Goal: Task Accomplishment & Management: Complete application form

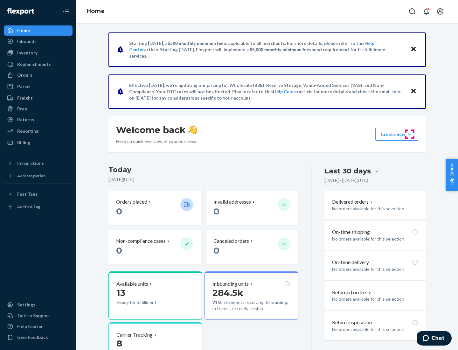
click at [410, 134] on button "Create new Create new inbound Create new order Create new product" at bounding box center [396, 134] width 43 height 13
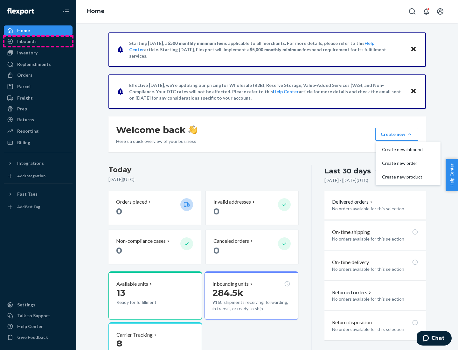
click at [38, 41] on div "Inbounds" at bounding box center [37, 41] width 67 height 9
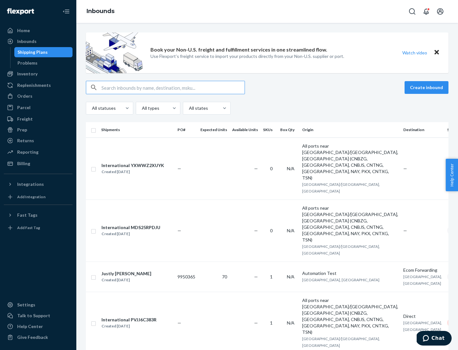
click at [428, 87] on button "Create inbound" at bounding box center [427, 87] width 44 height 13
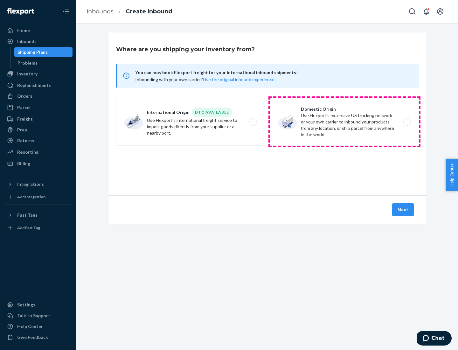
click at [345, 122] on label "Domestic Origin Use Flexport’s extensive US trucking network or your own carrie…" at bounding box center [344, 122] width 149 height 48
click at [407, 122] on input "Domestic Origin Use Flexport’s extensive US trucking network or your own carrie…" at bounding box center [409, 122] width 4 height 4
radio input "true"
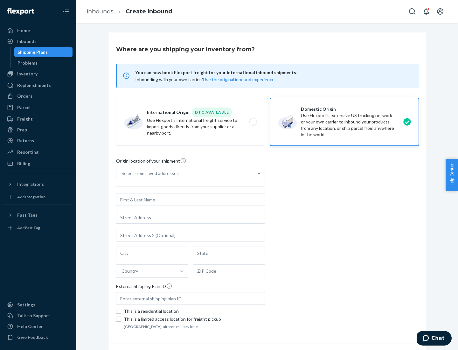
click at [149, 173] on div "Select from saved addresses" at bounding box center [150, 173] width 57 height 6
click at [122, 173] on input "Select from saved addresses" at bounding box center [122, 173] width 1 height 6
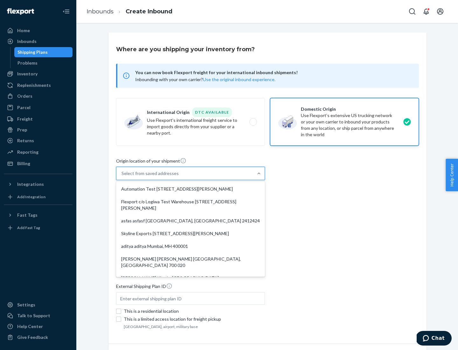
scroll to position [3, 0]
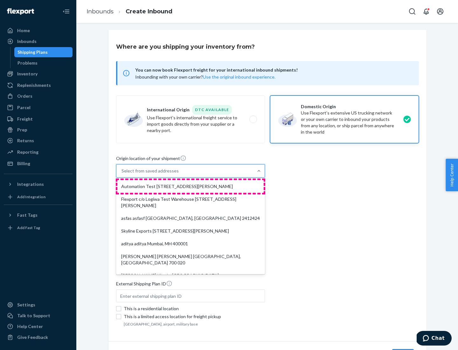
click at [191, 186] on div "Automation Test [STREET_ADDRESS][PERSON_NAME]" at bounding box center [190, 186] width 146 height 13
click at [122, 174] on input "option Automation Test [STREET_ADDRESS][PERSON_NAME]. 9 results available. Use …" at bounding box center [122, 171] width 1 height 6
type input "Automation Test"
type input "9th Floor"
type input "[GEOGRAPHIC_DATA]"
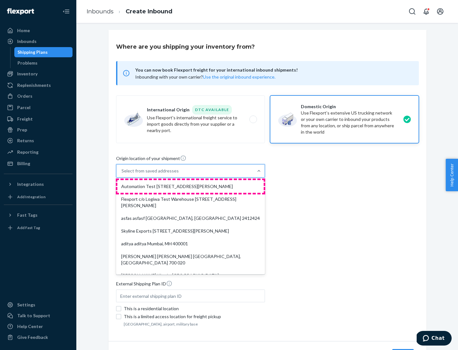
type input "CA"
type input "94104"
type input "[STREET_ADDRESS][PERSON_NAME]"
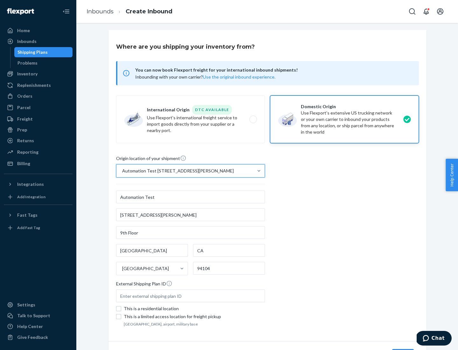
scroll to position [37, 0]
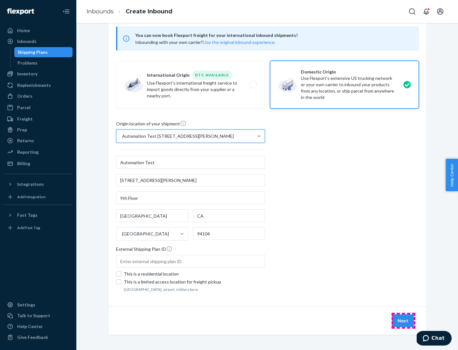
click at [403, 321] on button "Next" at bounding box center [403, 320] width 22 height 13
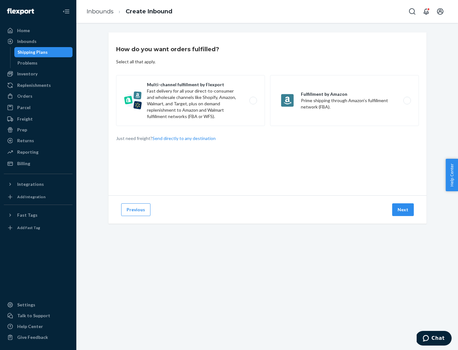
click at [191, 101] on label "Multi-channel fulfillment by Flexport Fast delivery for all your direct-to-cons…" at bounding box center [190, 100] width 149 height 51
click at [253, 101] on input "Multi-channel fulfillment by Flexport Fast delivery for all your direct-to-cons…" at bounding box center [255, 101] width 4 height 4
radio input "true"
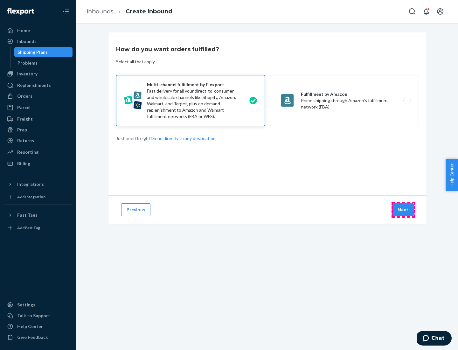
click at [403, 210] on button "Next" at bounding box center [403, 209] width 22 height 13
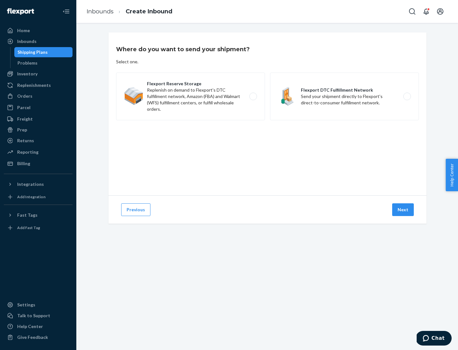
click at [345, 96] on label "Flexport DTC Fulfillment Network Send your shipment directly to Flexport's dire…" at bounding box center [344, 97] width 149 height 48
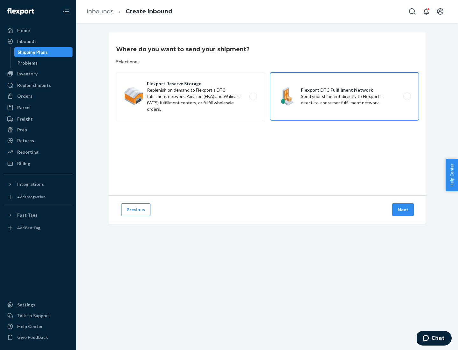
click at [407, 96] on input "Flexport DTC Fulfillment Network Send your shipment directly to Flexport's dire…" at bounding box center [409, 96] width 4 height 4
radio input "true"
click at [403, 210] on button "Next" at bounding box center [403, 209] width 22 height 13
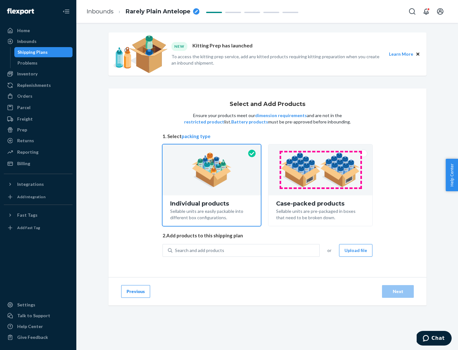
click at [321, 170] on img at bounding box center [320, 169] width 79 height 35
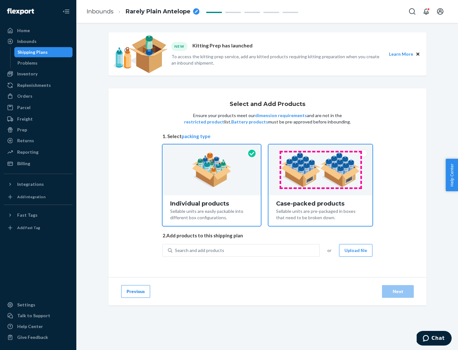
click at [321, 149] on input "Case-packed products Sellable units are pre-packaged in boxes that need to be b…" at bounding box center [320, 146] width 4 height 4
radio input "true"
radio input "false"
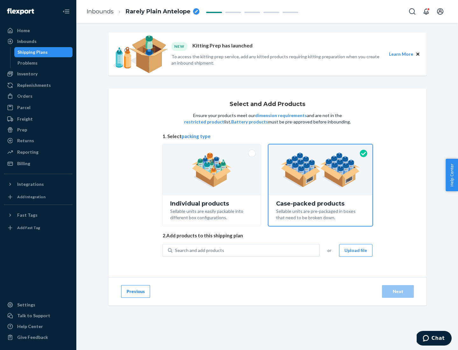
click at [246, 250] on div "Search and add products" at bounding box center [245, 250] width 147 height 11
click at [176, 250] on input "Search and add products" at bounding box center [175, 250] width 1 height 6
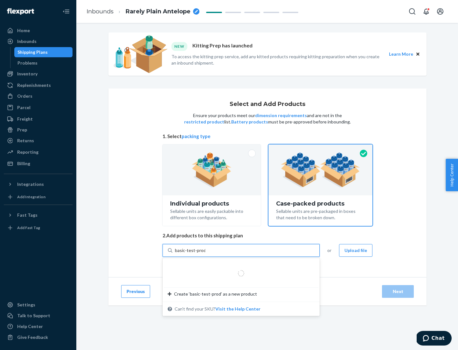
type input "basic-test-product-1"
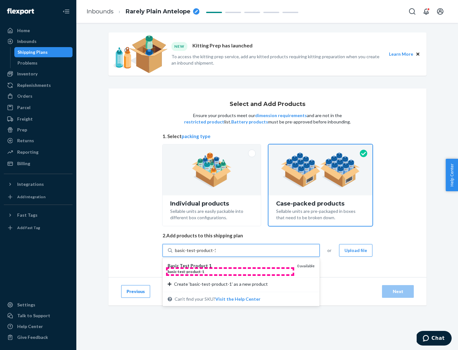
click at [230, 271] on div "basic - test - product - 1" at bounding box center [230, 271] width 124 height 5
click at [216, 254] on input "basic-test-product-1" at bounding box center [195, 250] width 41 height 6
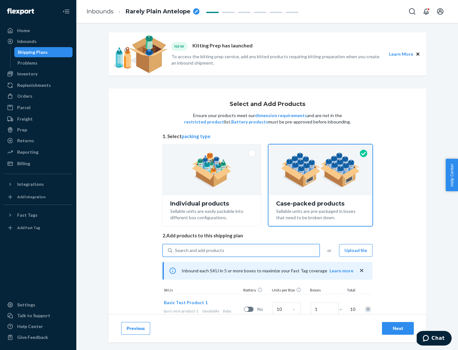
scroll to position [23, 0]
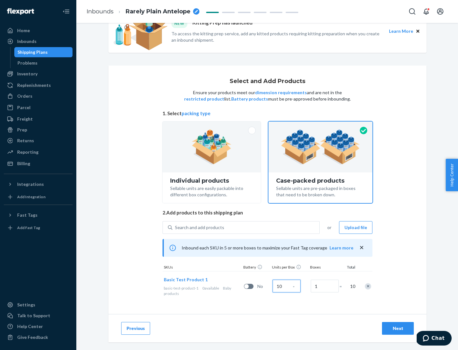
type input "10"
type input "7"
click at [398, 328] on div "Next" at bounding box center [397, 328] width 21 height 6
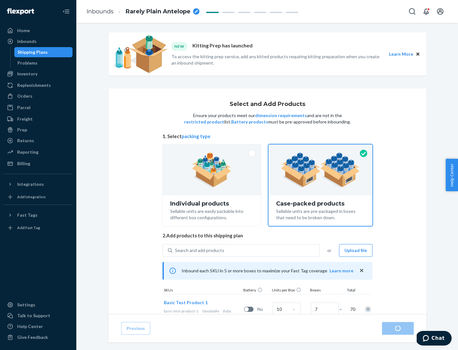
radio input "true"
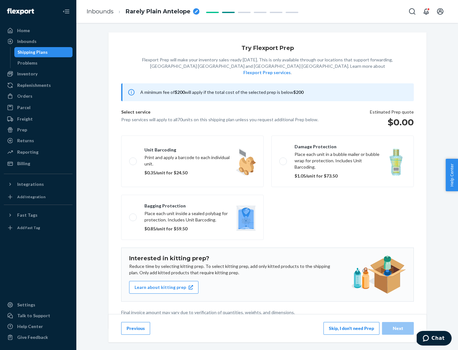
scroll to position [2, 0]
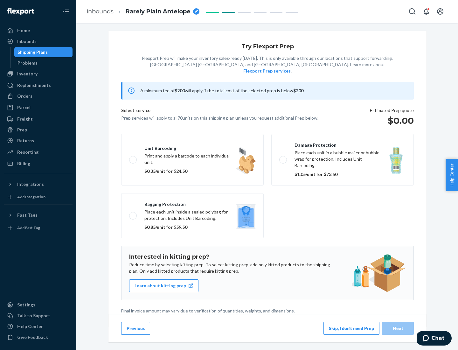
click at [192, 203] on label "Bagging protection Place each unit inside a sealed polybag for protection. Incl…" at bounding box center [192, 215] width 143 height 45
click at [133, 213] on input "Bagging protection Place each unit inside a sealed polybag for protection. Incl…" at bounding box center [131, 215] width 4 height 4
checkbox input "true"
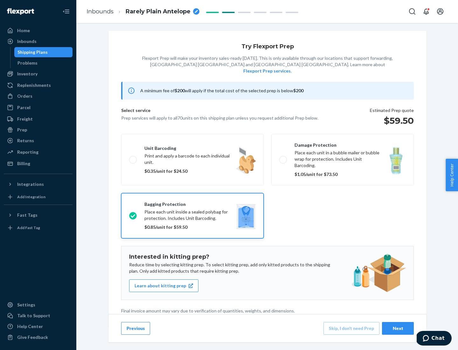
click at [398, 328] on div "Next" at bounding box center [397, 328] width 21 height 6
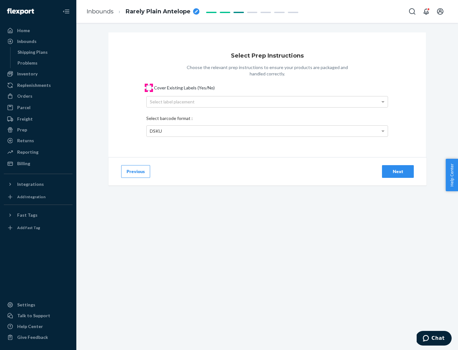
click at [149, 87] on input "Cover Existing Labels (Yes/No)" at bounding box center [148, 87] width 5 height 5
checkbox input "true"
click at [267, 101] on div "Select label placement" at bounding box center [267, 101] width 241 height 11
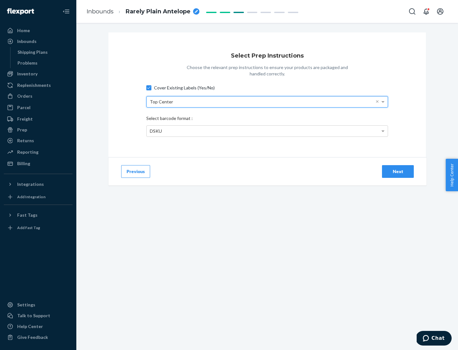
click at [267, 131] on div "DSKU" at bounding box center [267, 131] width 241 height 11
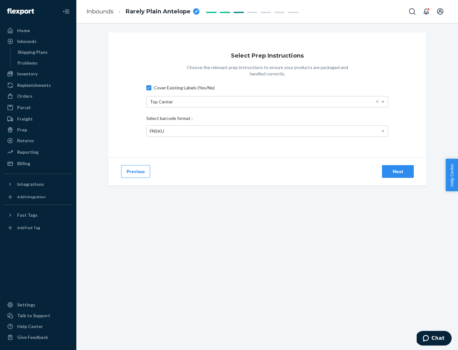
click at [398, 171] on div "Next" at bounding box center [397, 171] width 21 height 6
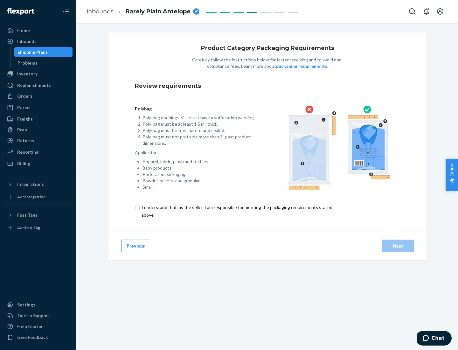
click at [236, 211] on input "checkbox" at bounding box center [241, 211] width 212 height 15
checkbox input "true"
click at [398, 246] on div "Next" at bounding box center [397, 246] width 21 height 6
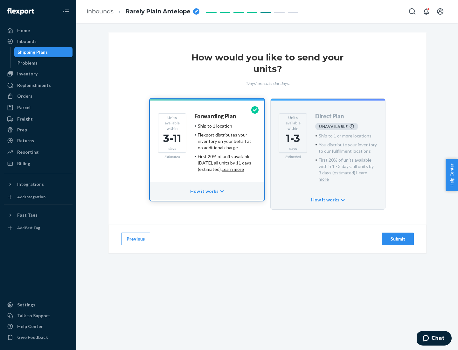
click at [216, 116] on h4 "Forwarding Plan" at bounding box center [215, 116] width 42 height 6
click at [398, 236] on div "Submit" at bounding box center [397, 239] width 21 height 6
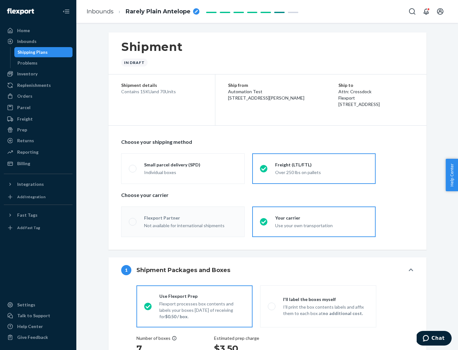
radio input "true"
radio input "false"
radio input "true"
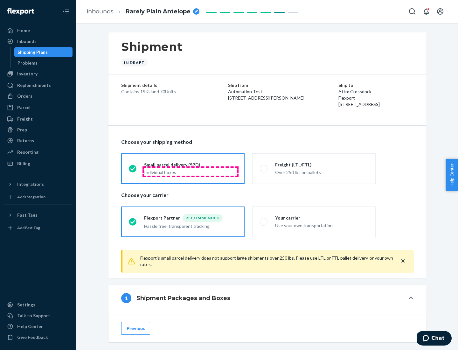
click at [191, 171] on div "Individual boxes" at bounding box center [190, 172] width 93 height 6
click at [133, 171] on input "Small parcel delivery (SPD) Individual boxes" at bounding box center [131, 168] width 4 height 4
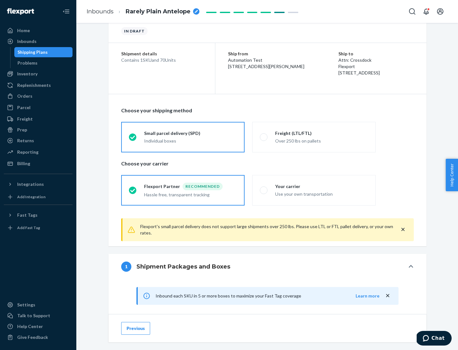
click at [322, 186] on div "Your carrier" at bounding box center [321, 186] width 93 height 6
click at [264, 188] on input "Your carrier Use your own transportation" at bounding box center [262, 190] width 4 height 4
radio input "true"
radio input "false"
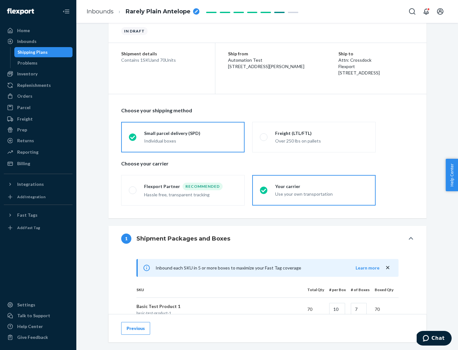
scroll to position [154, 0]
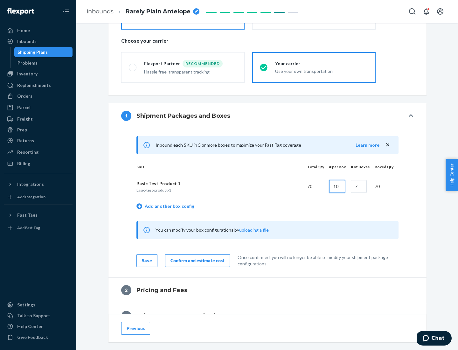
type input "10"
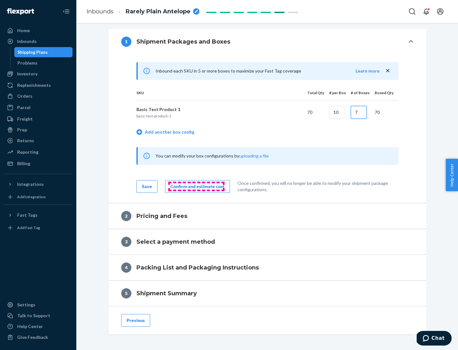
type input "7"
click at [196, 186] on div "Confirm and estimate cost" at bounding box center [198, 186] width 54 height 6
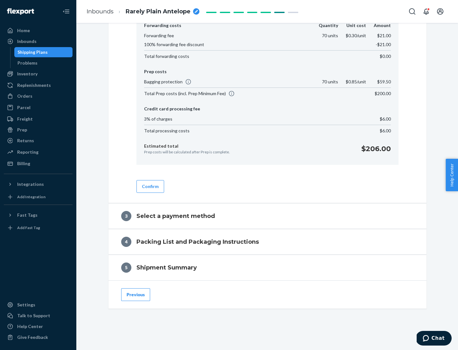
click at [150, 186] on button "Confirm" at bounding box center [150, 186] width 28 height 13
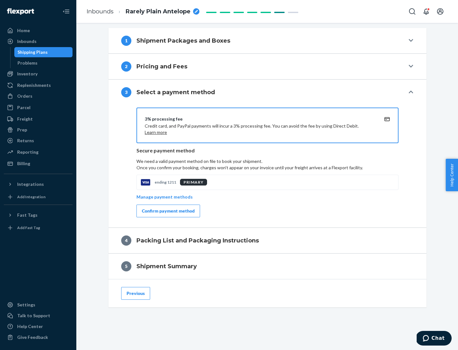
scroll to position [229, 0]
click at [168, 211] on div "Confirm payment method" at bounding box center [168, 211] width 53 height 6
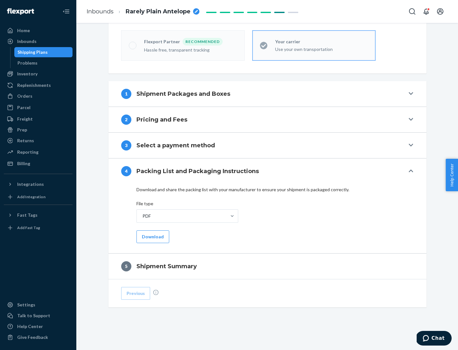
scroll to position [176, 0]
click at [152, 236] on button "Download" at bounding box center [152, 236] width 33 height 13
